Goal: Information Seeking & Learning: Learn about a topic

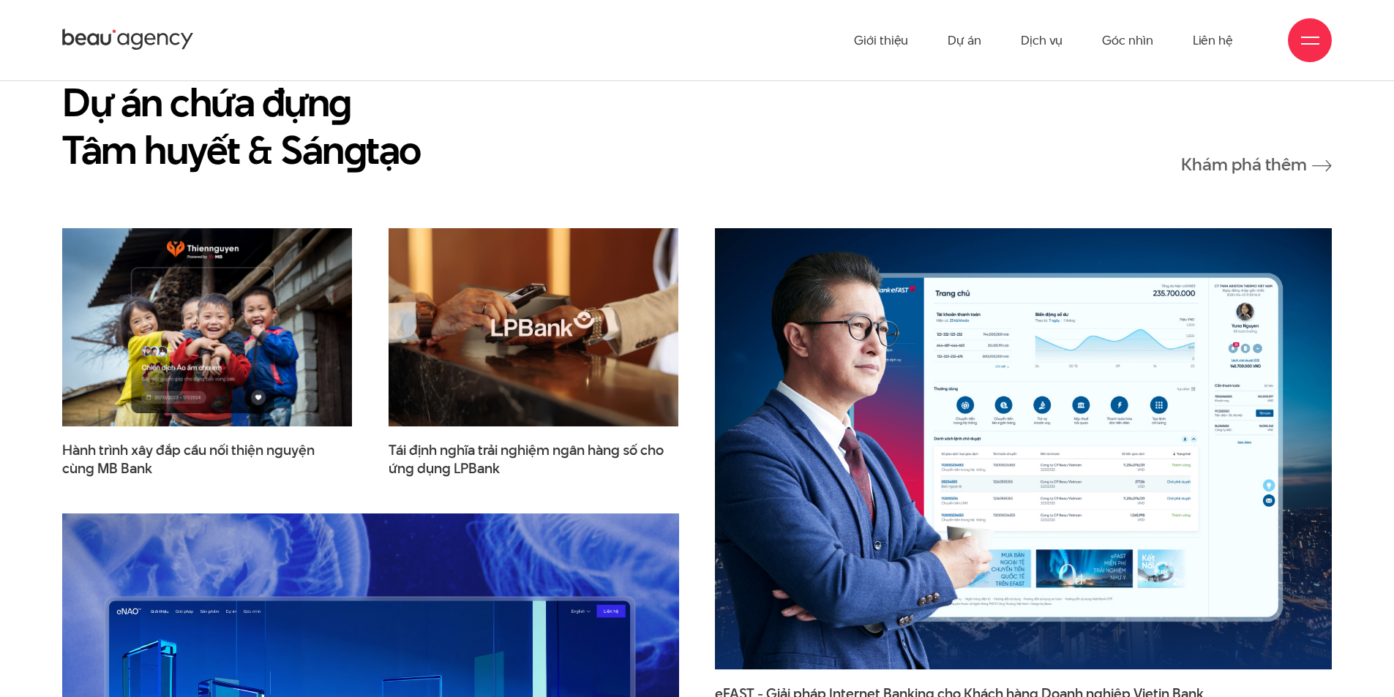
scroll to position [2097, 0]
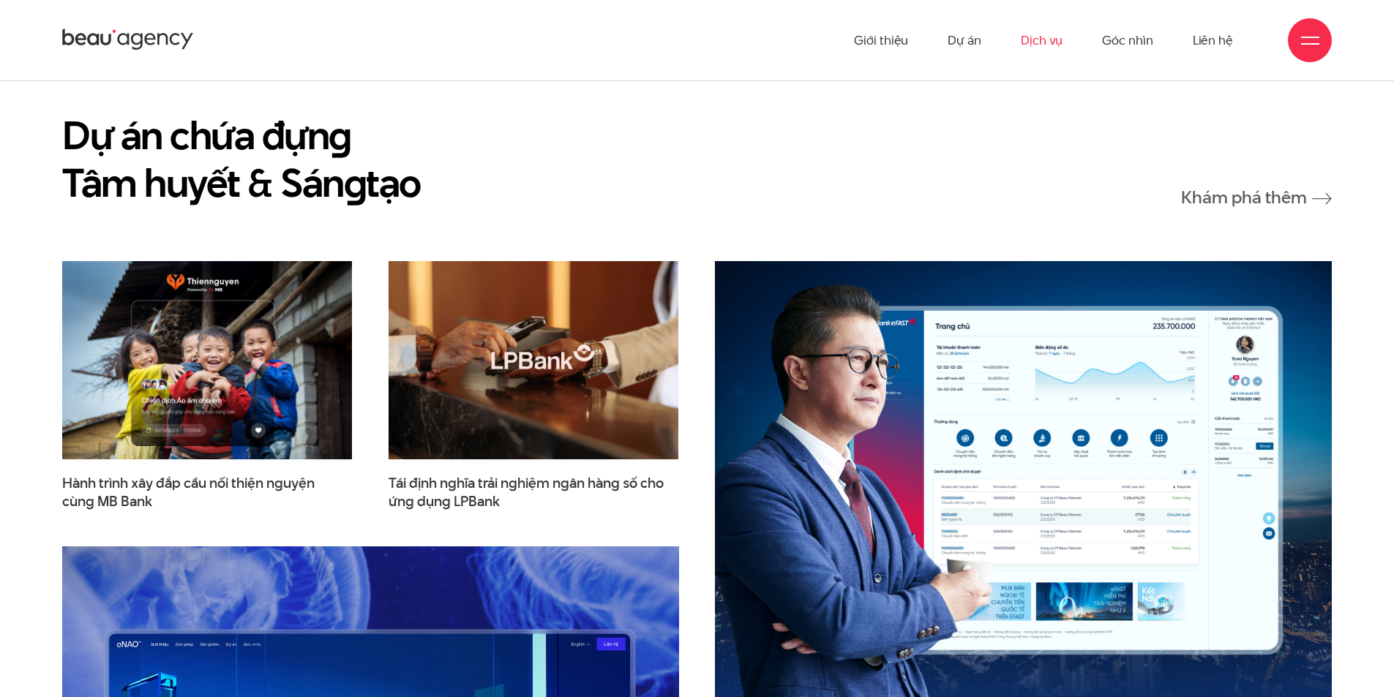
click at [1053, 33] on link "Dịch vụ" at bounding box center [1042, 40] width 42 height 80
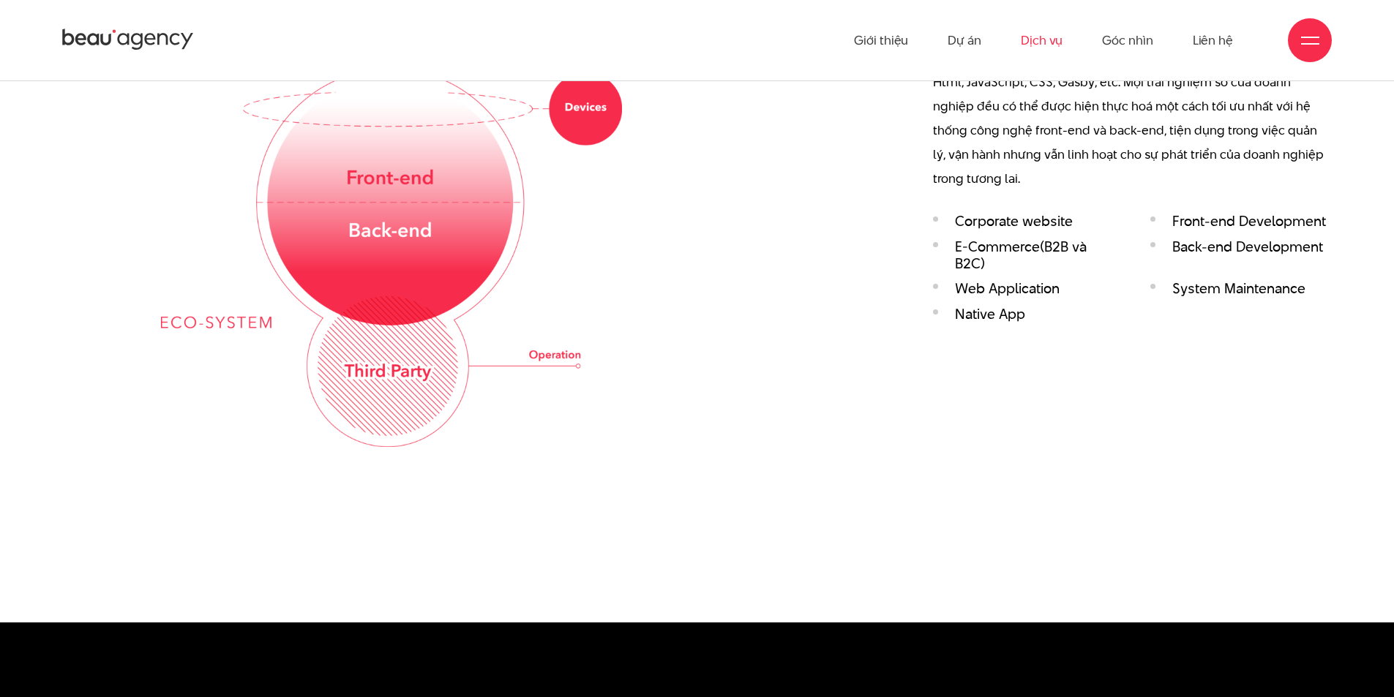
scroll to position [2582, 0]
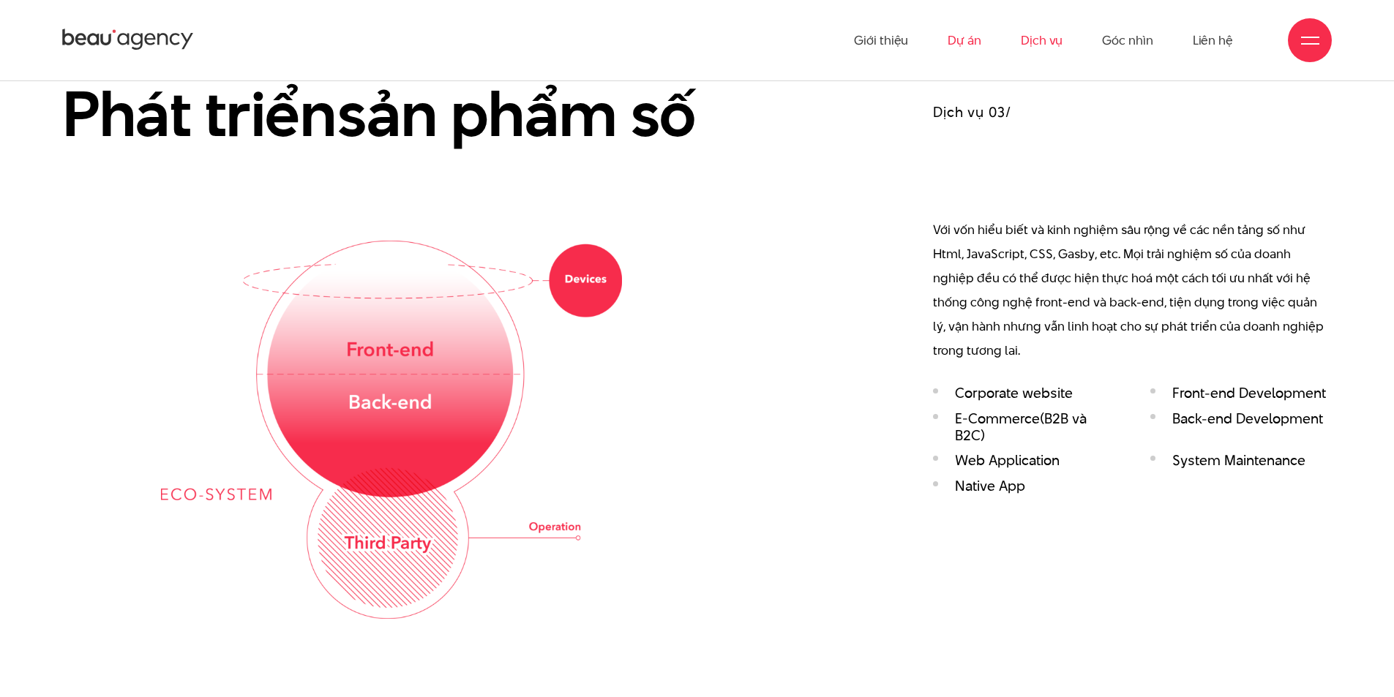
click at [953, 46] on link "Dự án" at bounding box center [964, 40] width 34 height 80
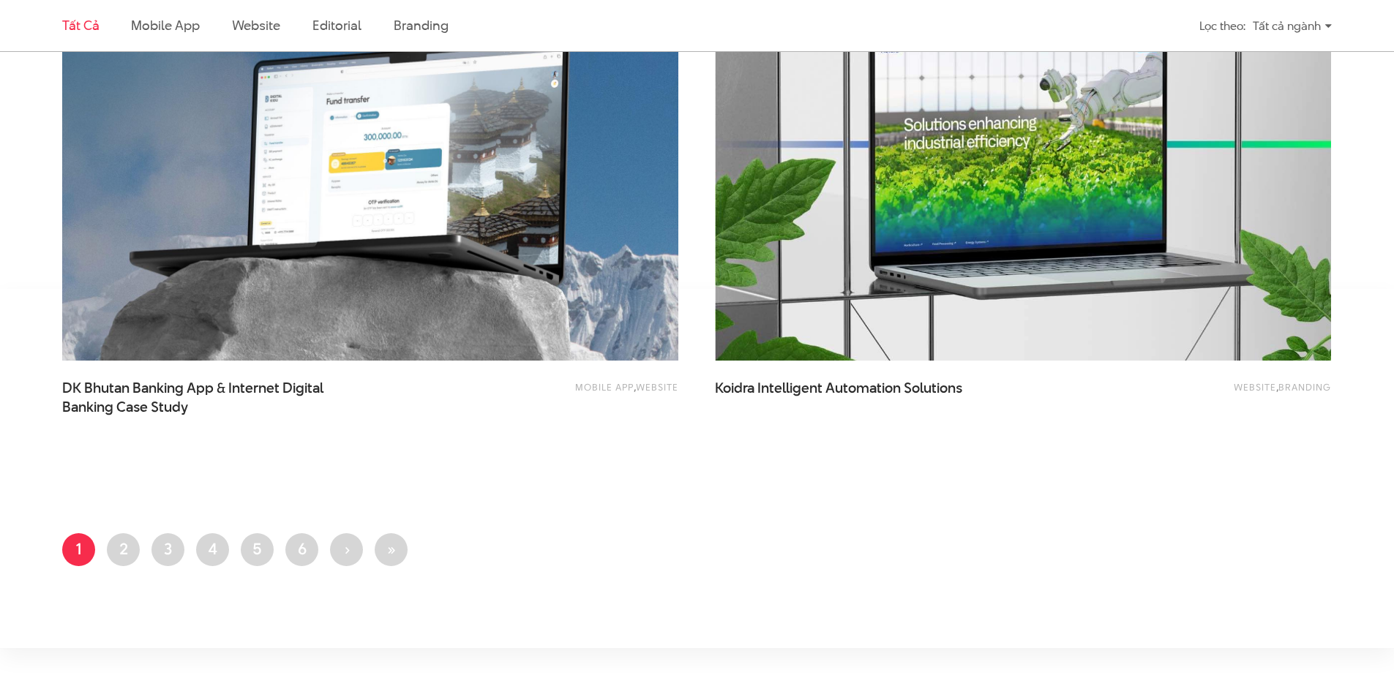
scroll to position [3395, 0]
click at [133, 544] on link "Trang 2" at bounding box center [123, 550] width 33 height 33
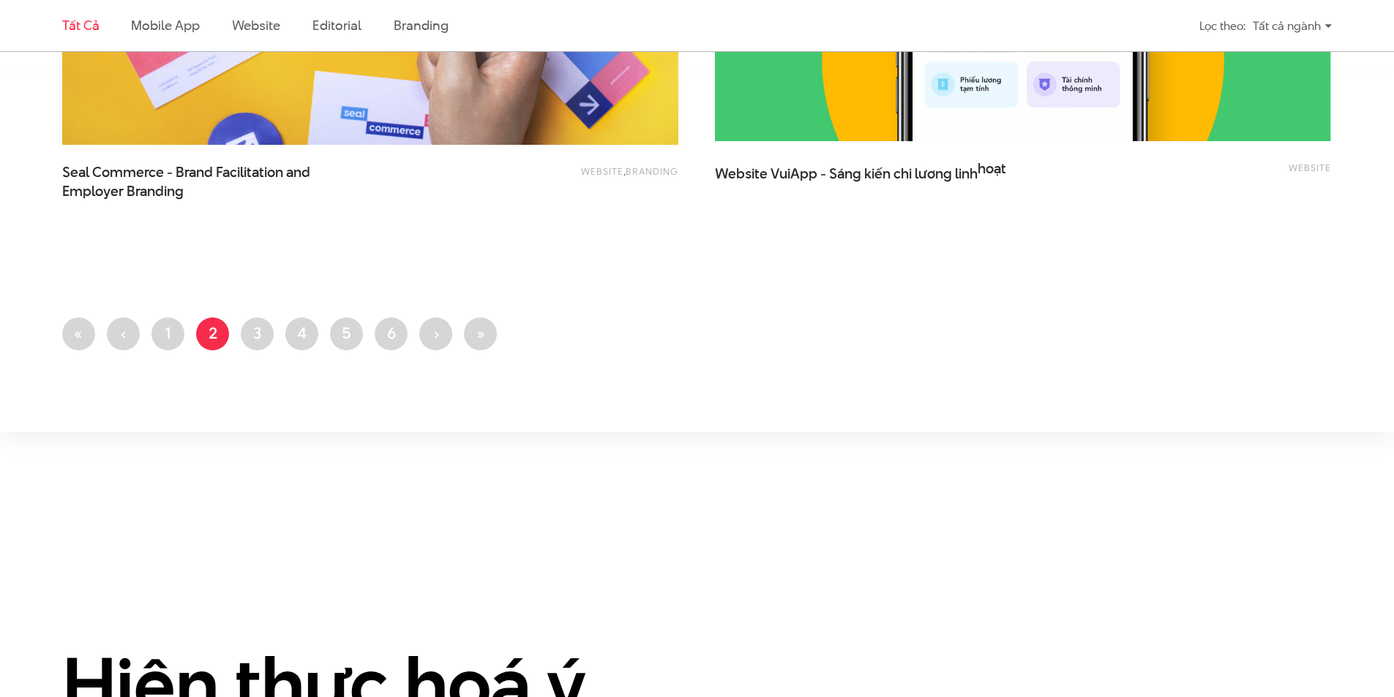
scroll to position [3646, 0]
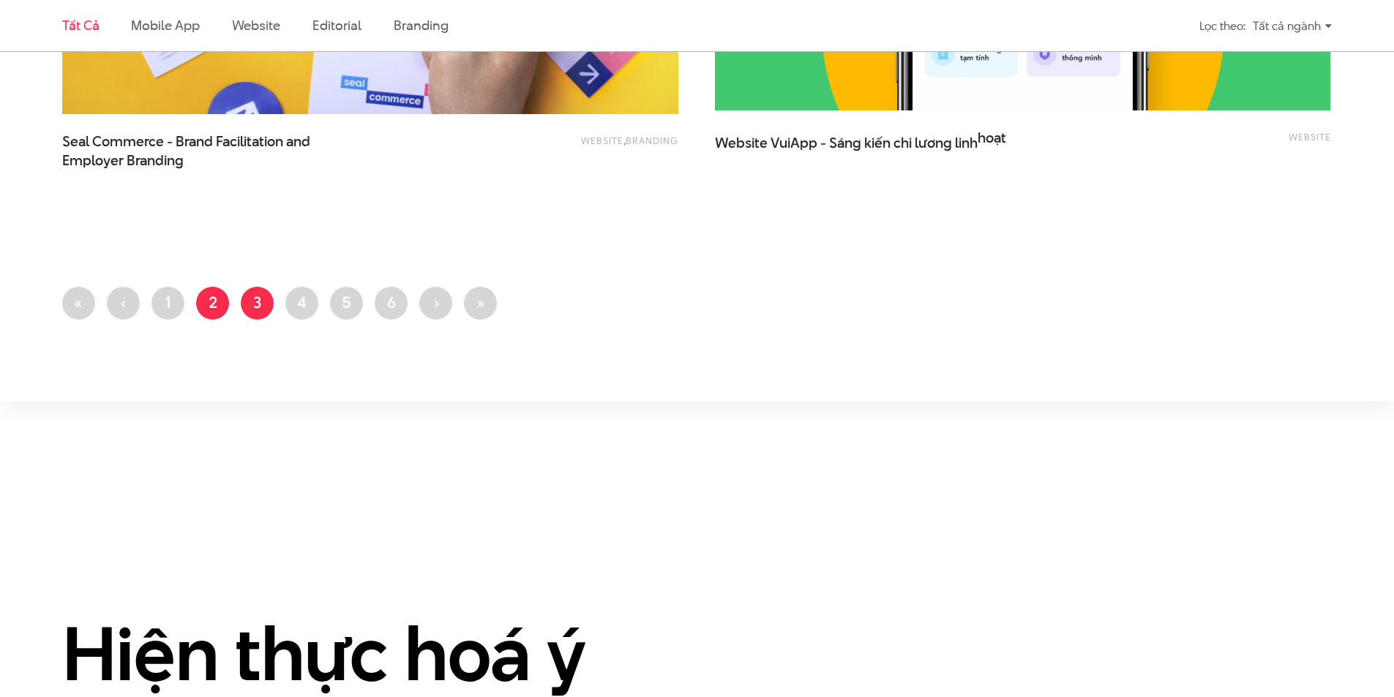
click at [252, 299] on link "Trang 3" at bounding box center [257, 303] width 33 height 33
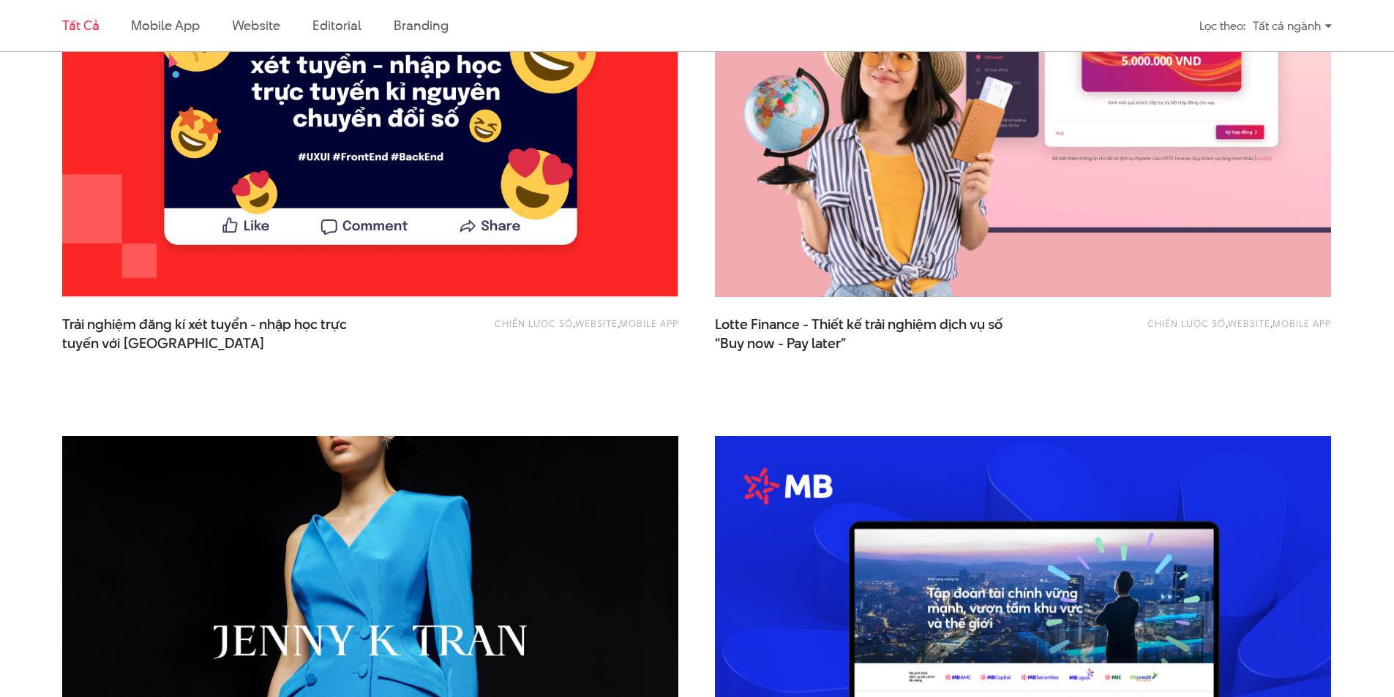
scroll to position [702, 0]
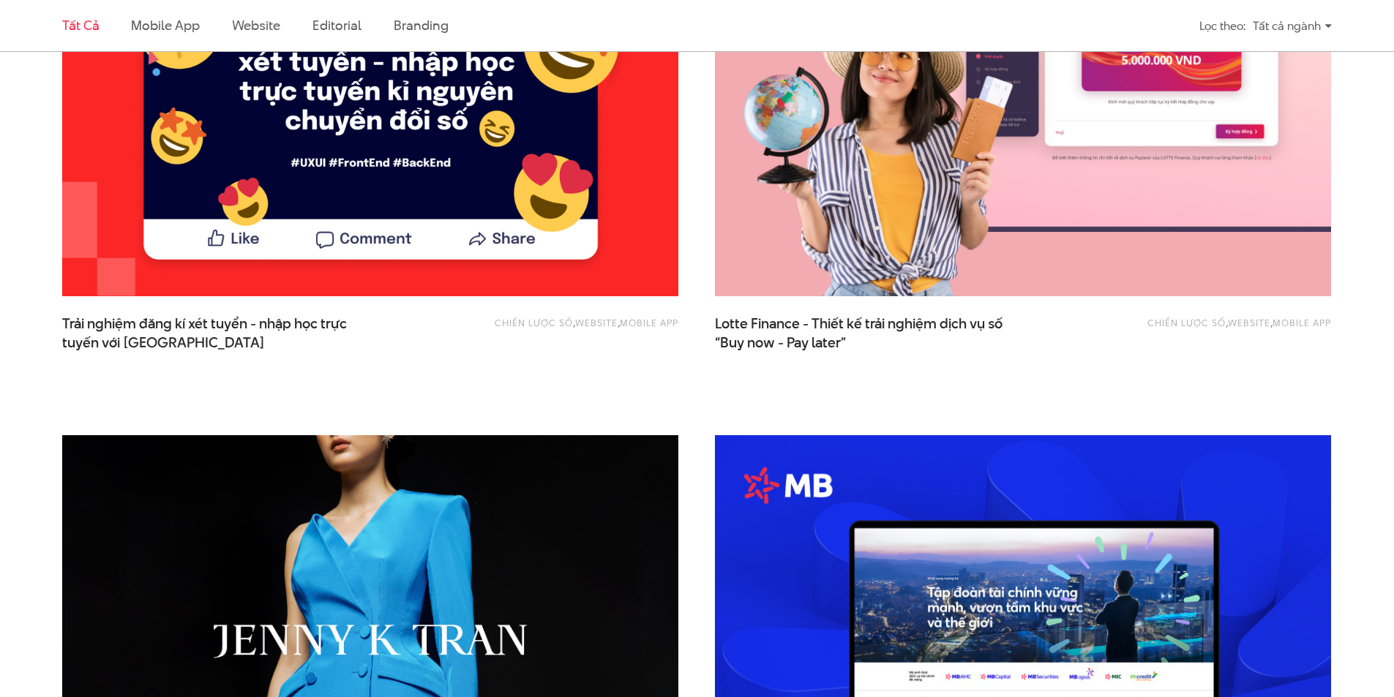
click at [490, 116] on img at bounding box center [369, 90] width 677 height 454
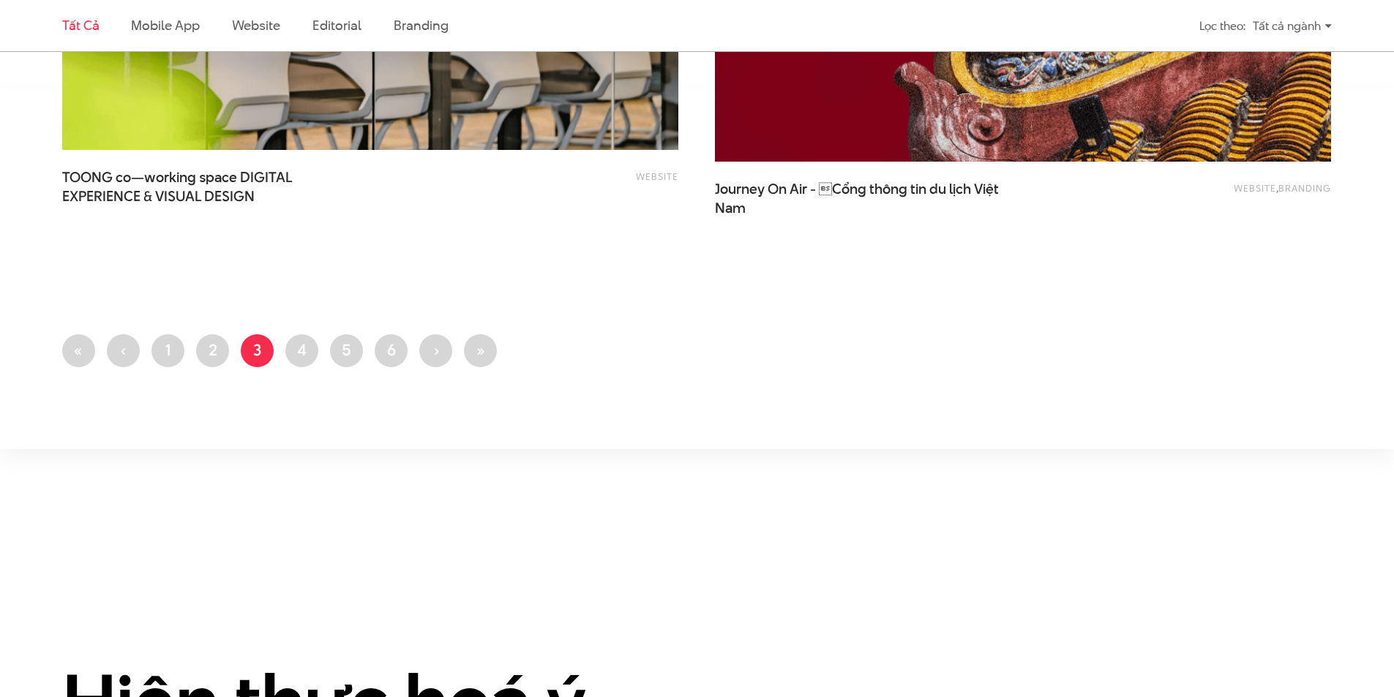
scroll to position [3609, 0]
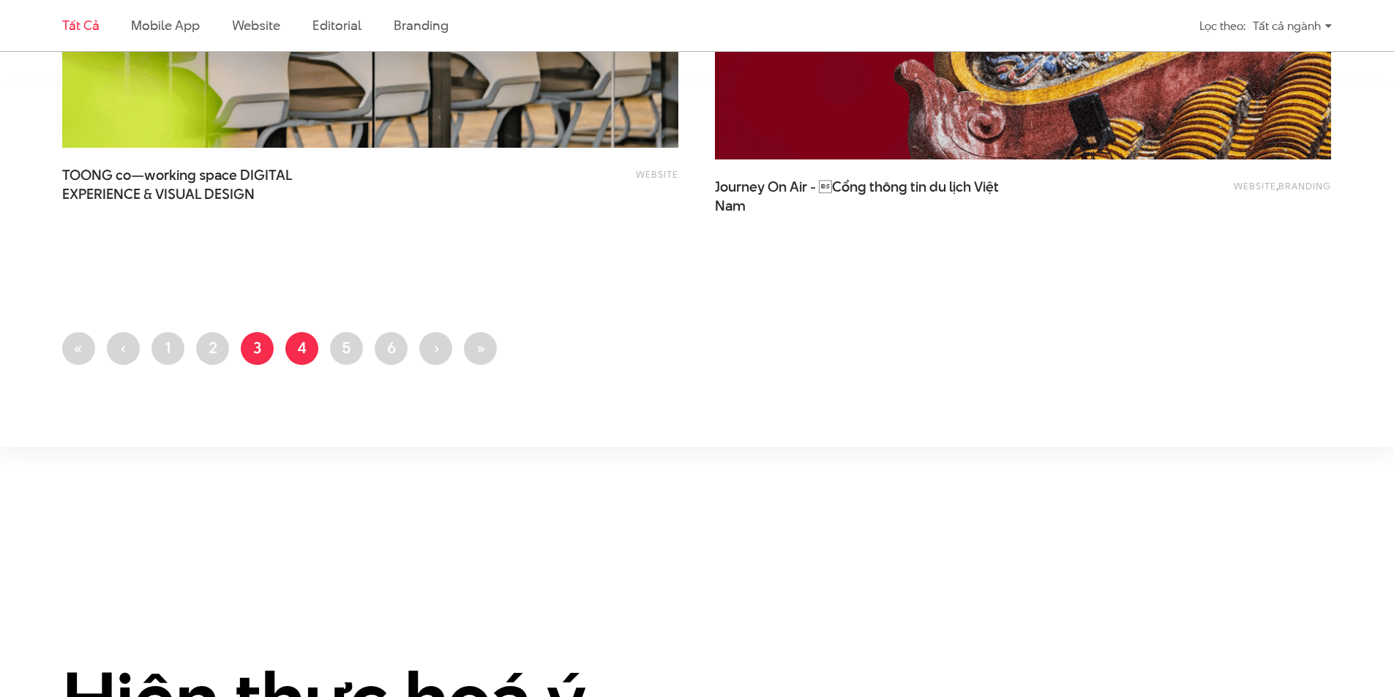
click at [298, 347] on link "Trang 4" at bounding box center [301, 348] width 33 height 33
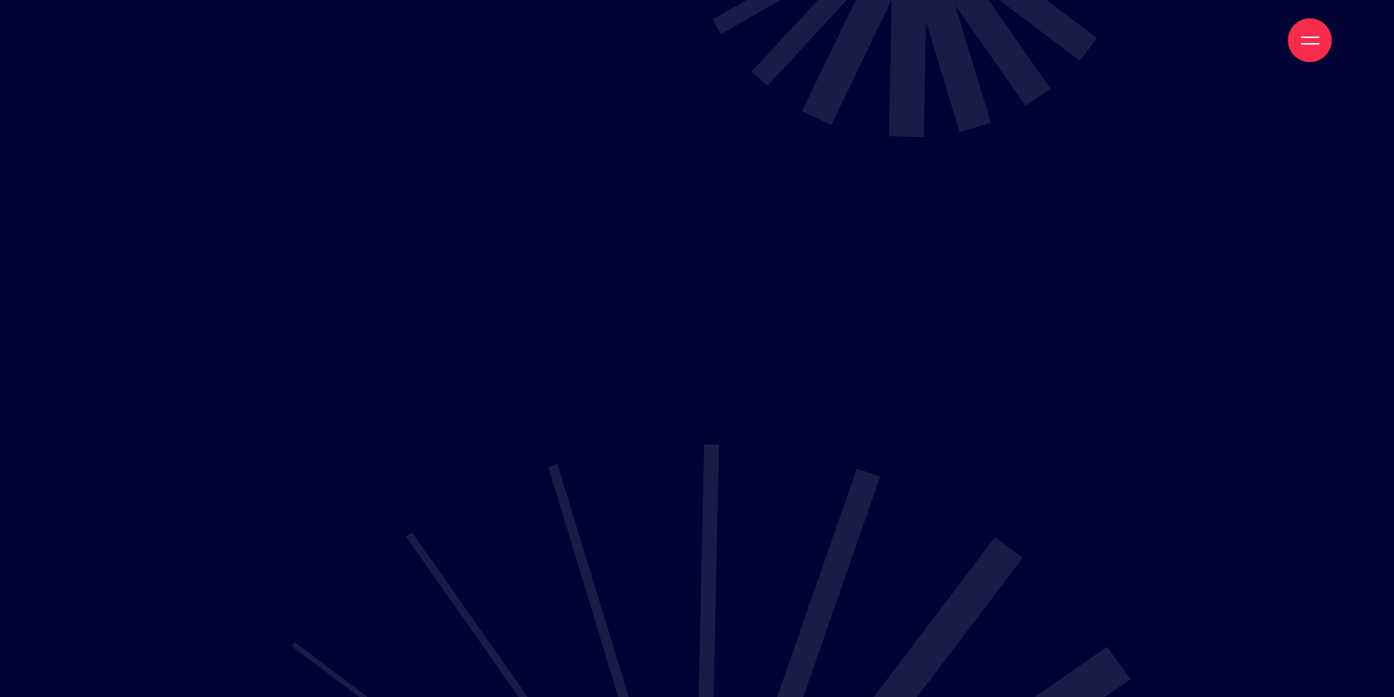
scroll to position [12884, 0]
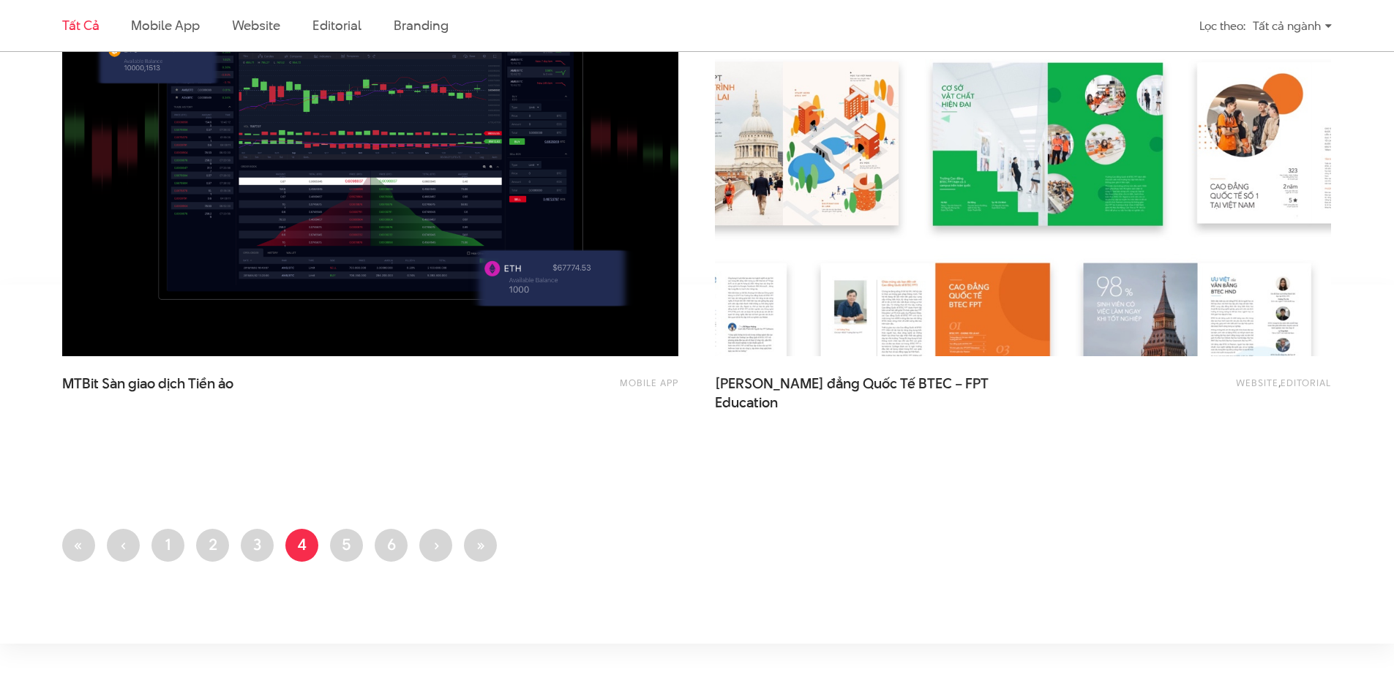
scroll to position [3421, 0]
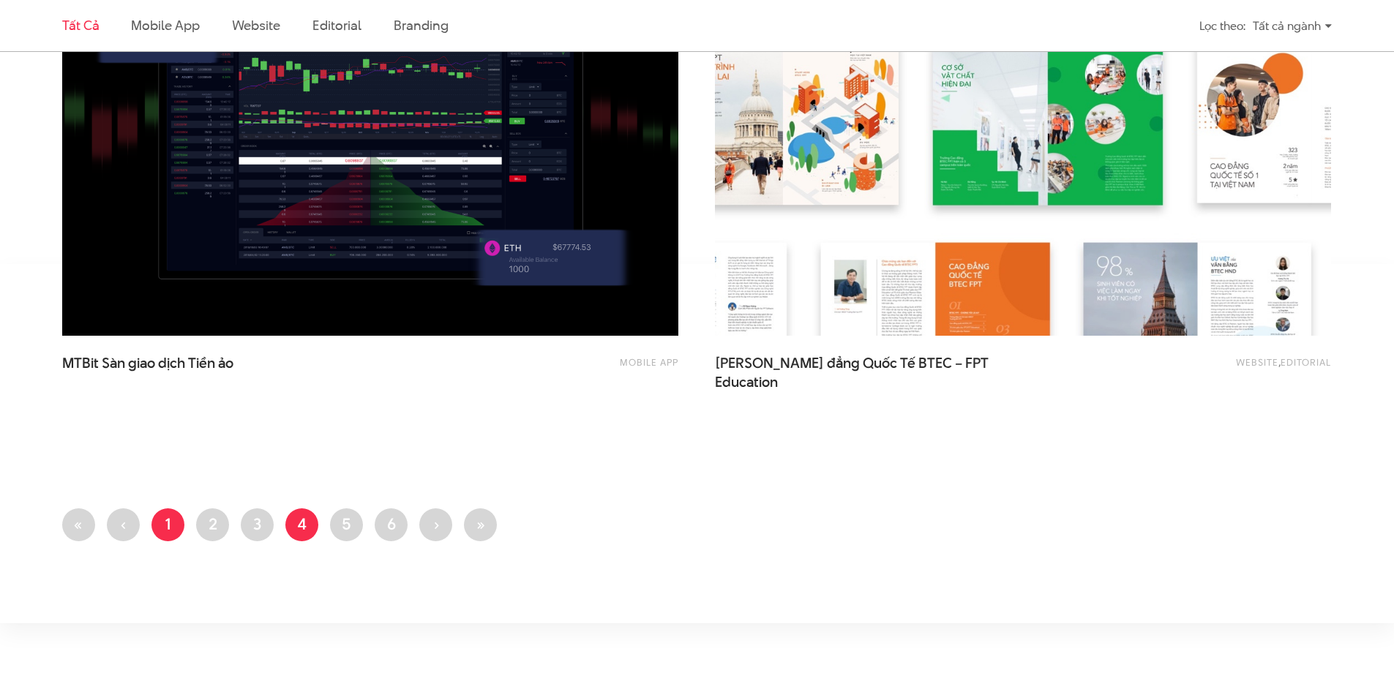
click at [170, 540] on ul "First page « Trang trước ‹ Trang 1 Trang 2 Trang 3 Trang hiện thời 4 Trang 5 Tr…" at bounding box center [696, 529] width 1269 height 42
click at [170, 536] on link "Trang 1" at bounding box center [167, 524] width 33 height 33
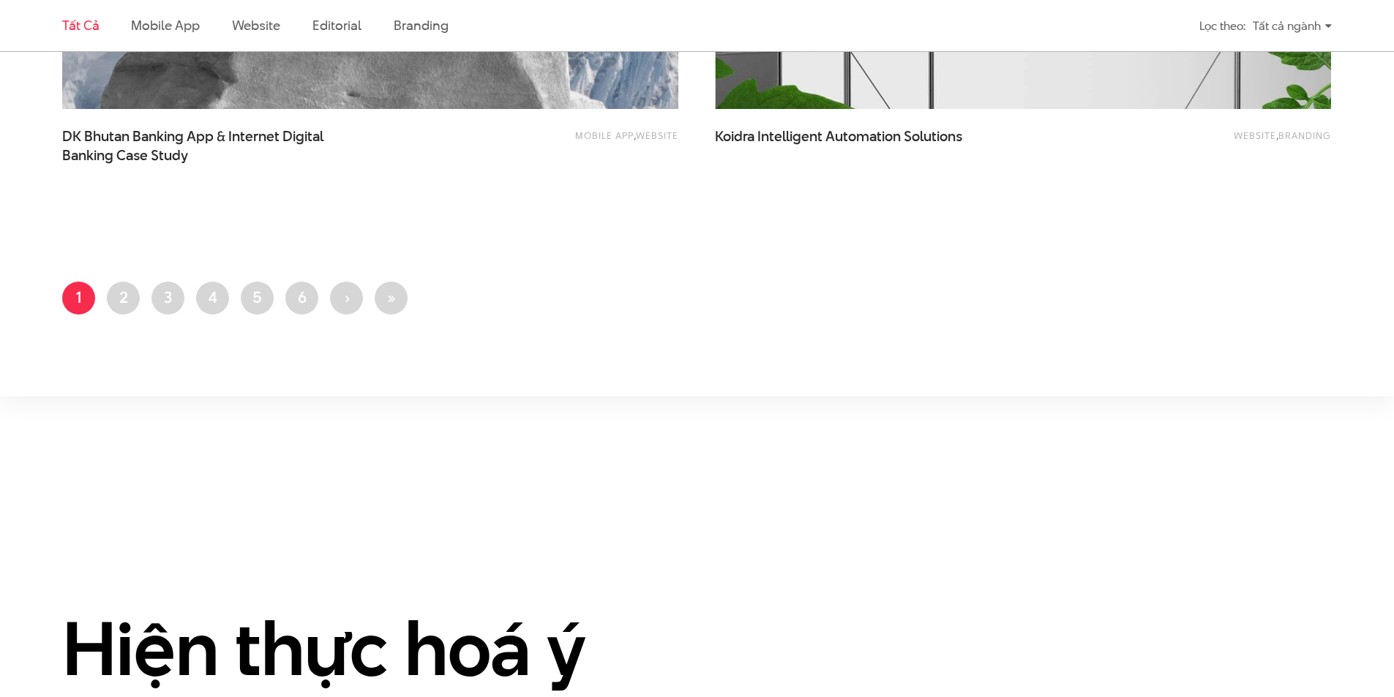
scroll to position [3669, 0]
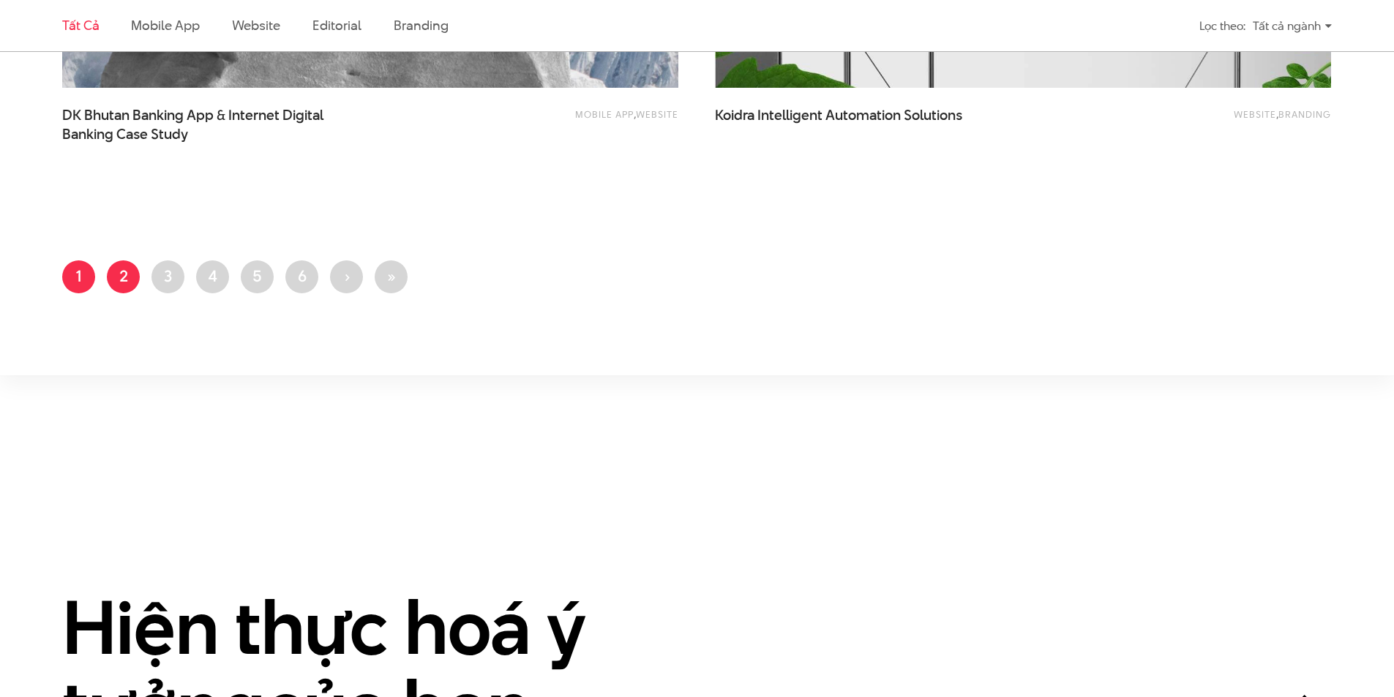
click at [121, 274] on link "Trang 2" at bounding box center [123, 276] width 33 height 33
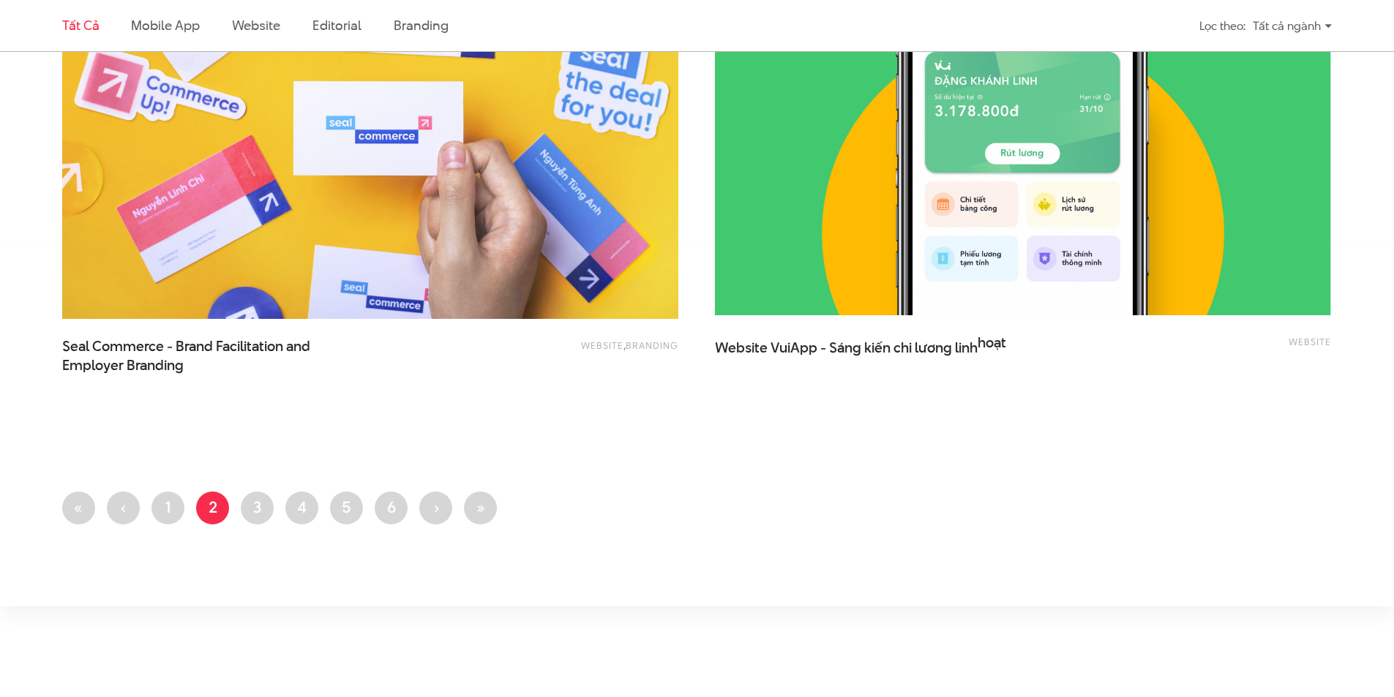
scroll to position [3442, 0]
click at [250, 495] on link "Trang 3" at bounding box center [257, 507] width 33 height 33
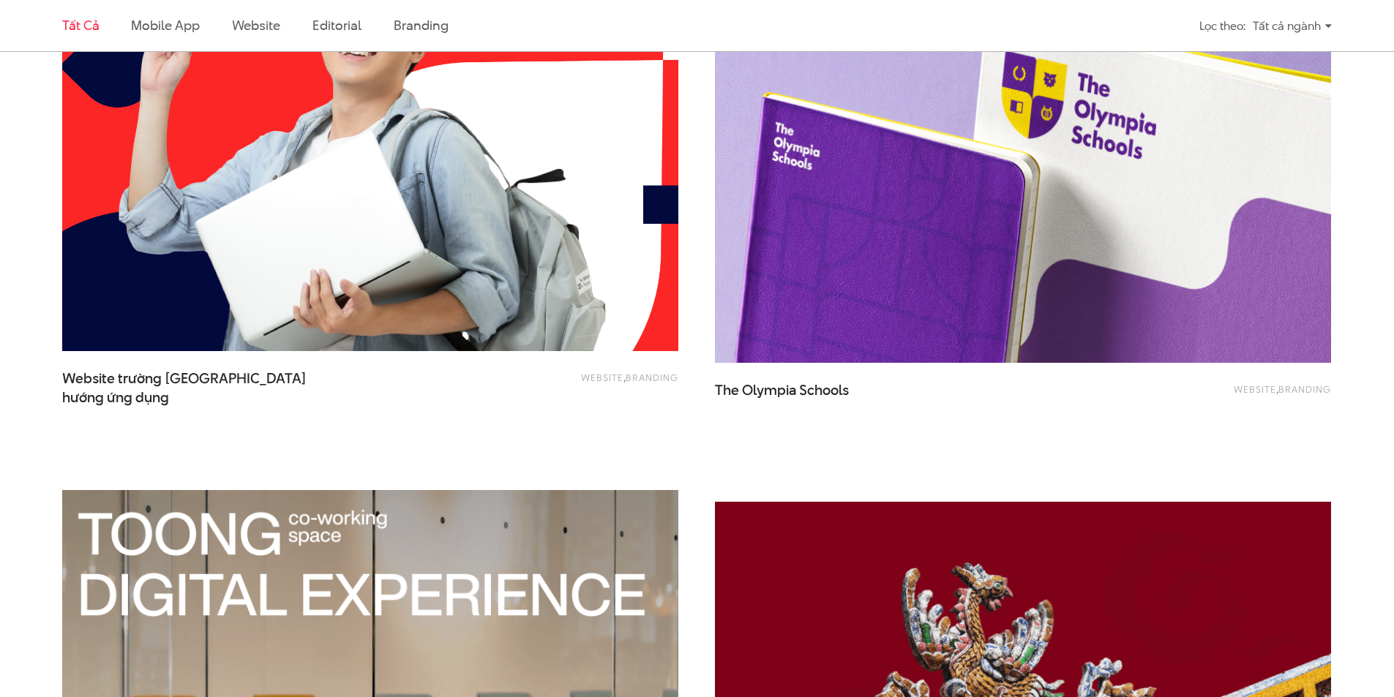
scroll to position [2840, 0]
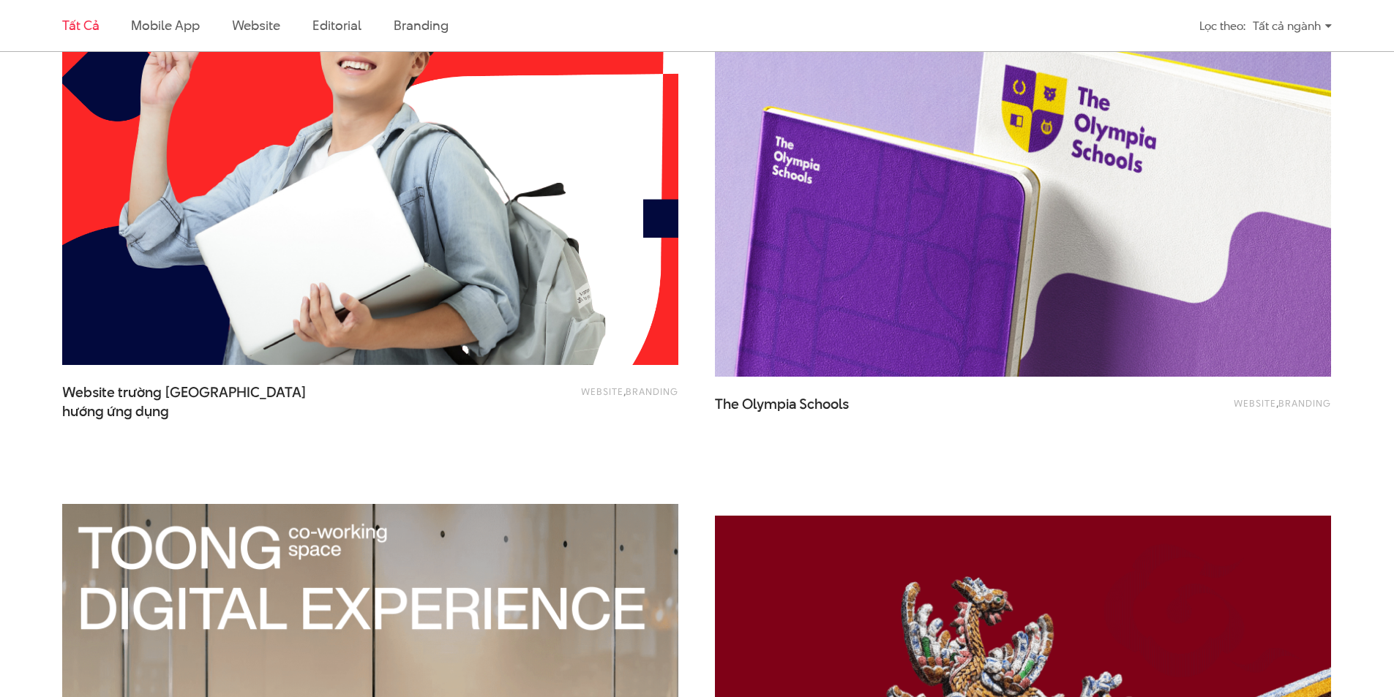
click at [367, 284] on img at bounding box center [369, 159] width 677 height 454
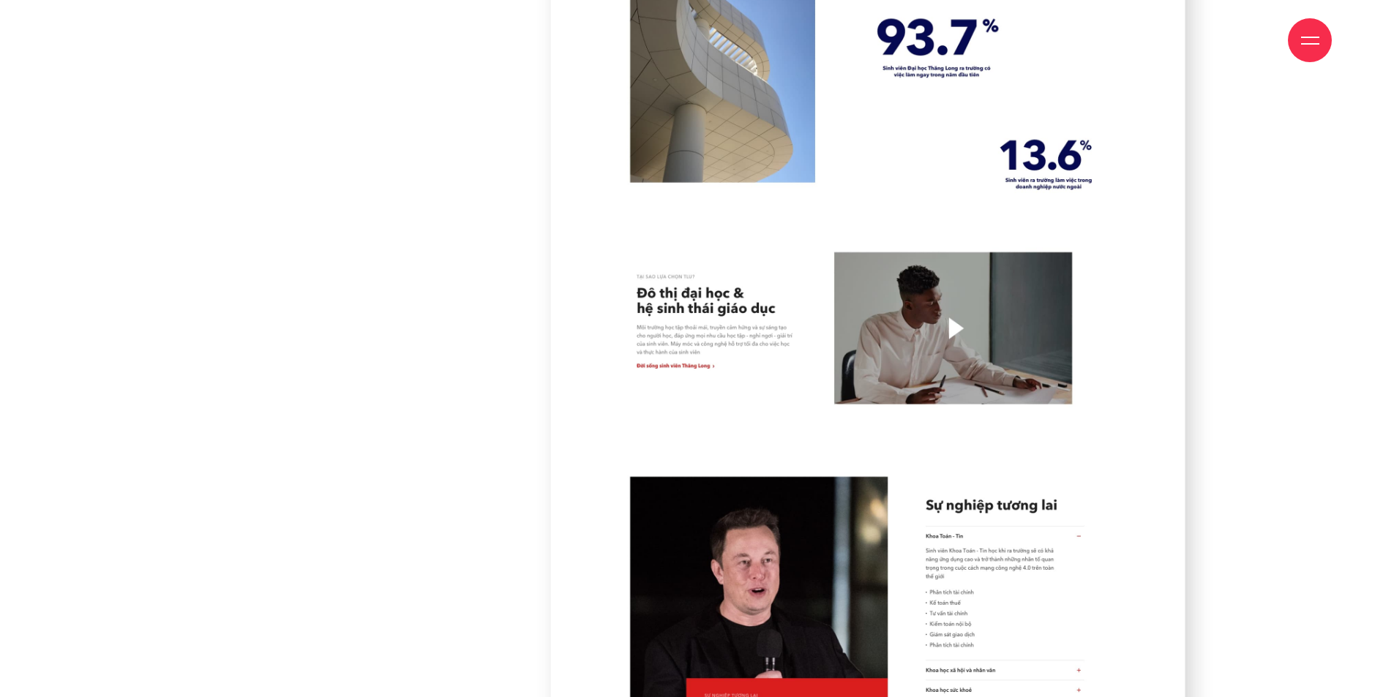
scroll to position [18191, 0]
